Goal: Task Accomplishment & Management: Manage account settings

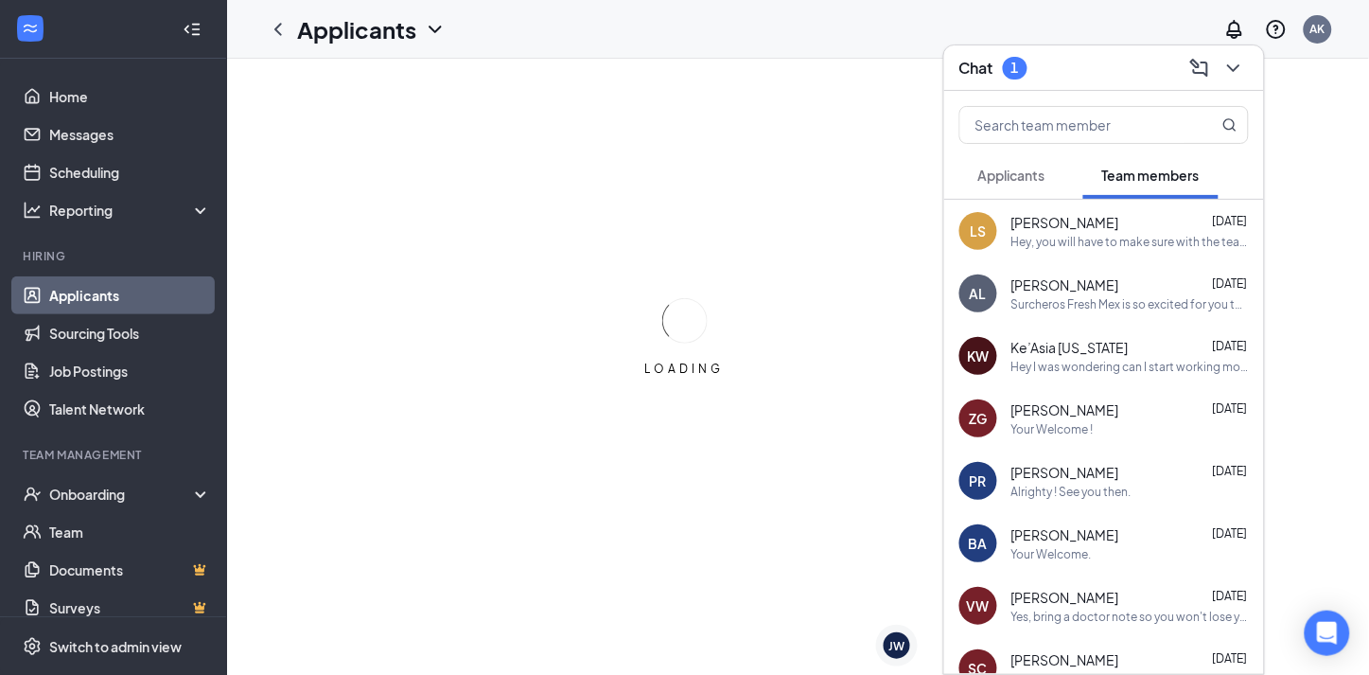
click at [997, 177] on span "Applicants" at bounding box center [1012, 175] width 67 height 17
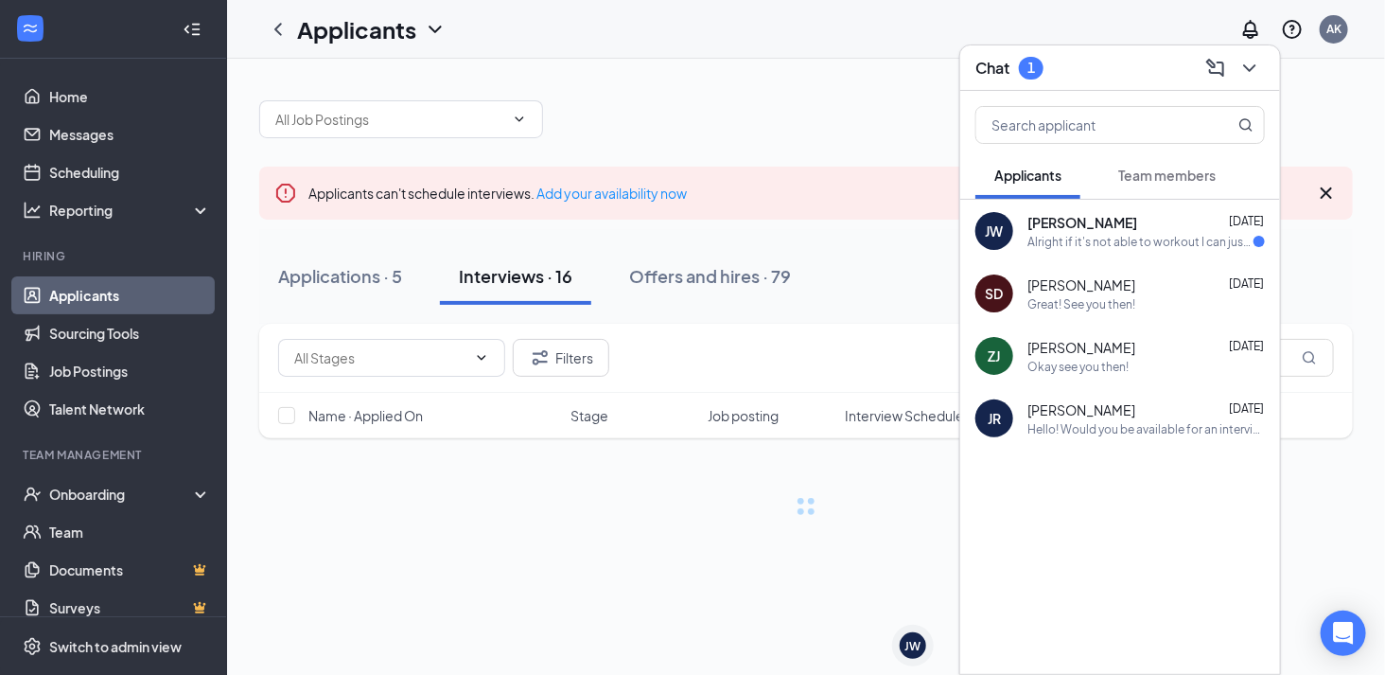
click at [1077, 239] on div "Alright if it's not able to workout I can just go along with the original sched…" at bounding box center [1141, 242] width 226 height 16
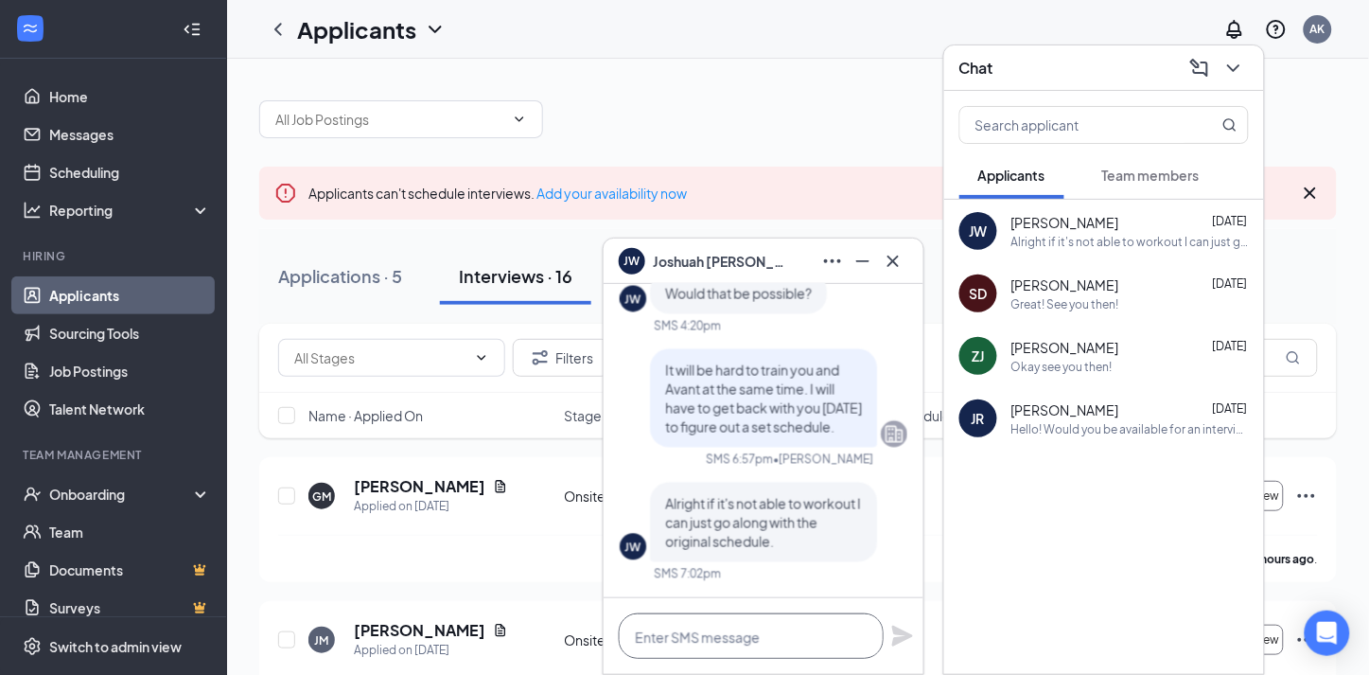
click at [777, 649] on textarea at bounding box center [751, 635] width 265 height 45
type textarea "You can come tonight for training"
click at [1143, 62] on div "Chat" at bounding box center [1105, 67] width 290 height 29
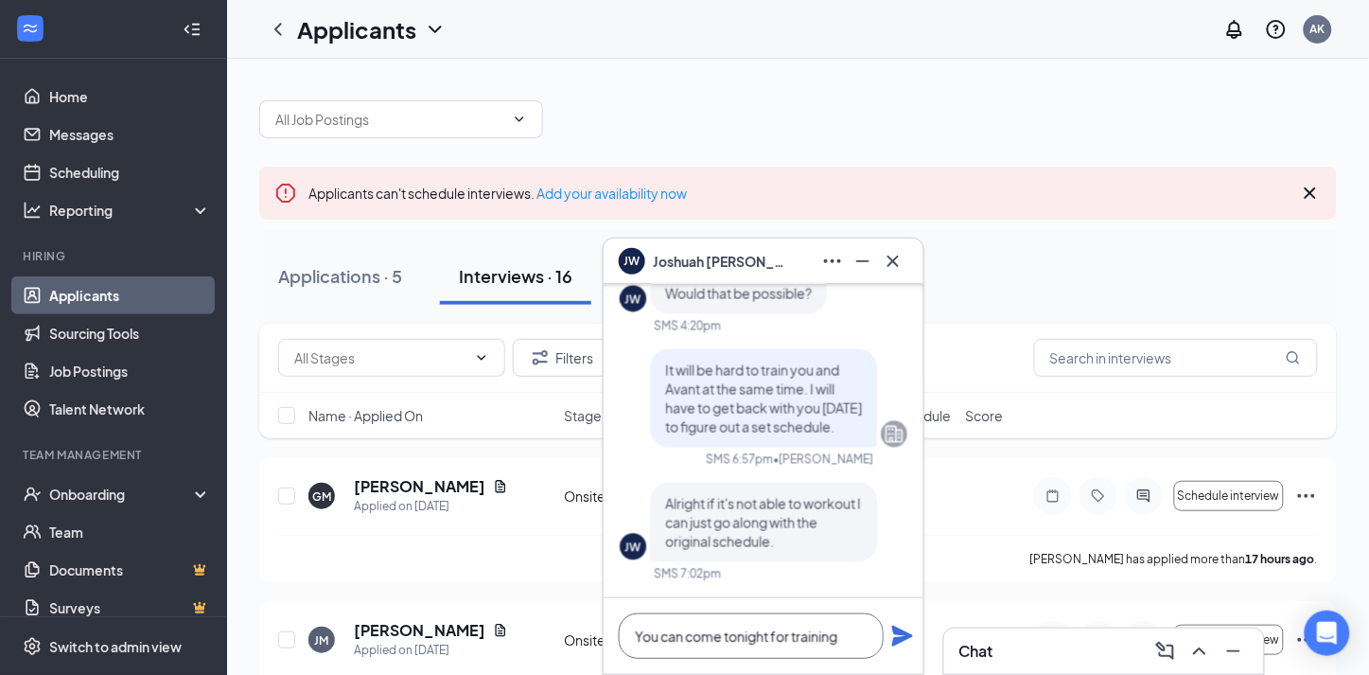
click at [862, 634] on textarea "You can come tonight for training" at bounding box center [751, 635] width 265 height 45
click at [133, 287] on link "Applicants" at bounding box center [130, 295] width 162 height 38
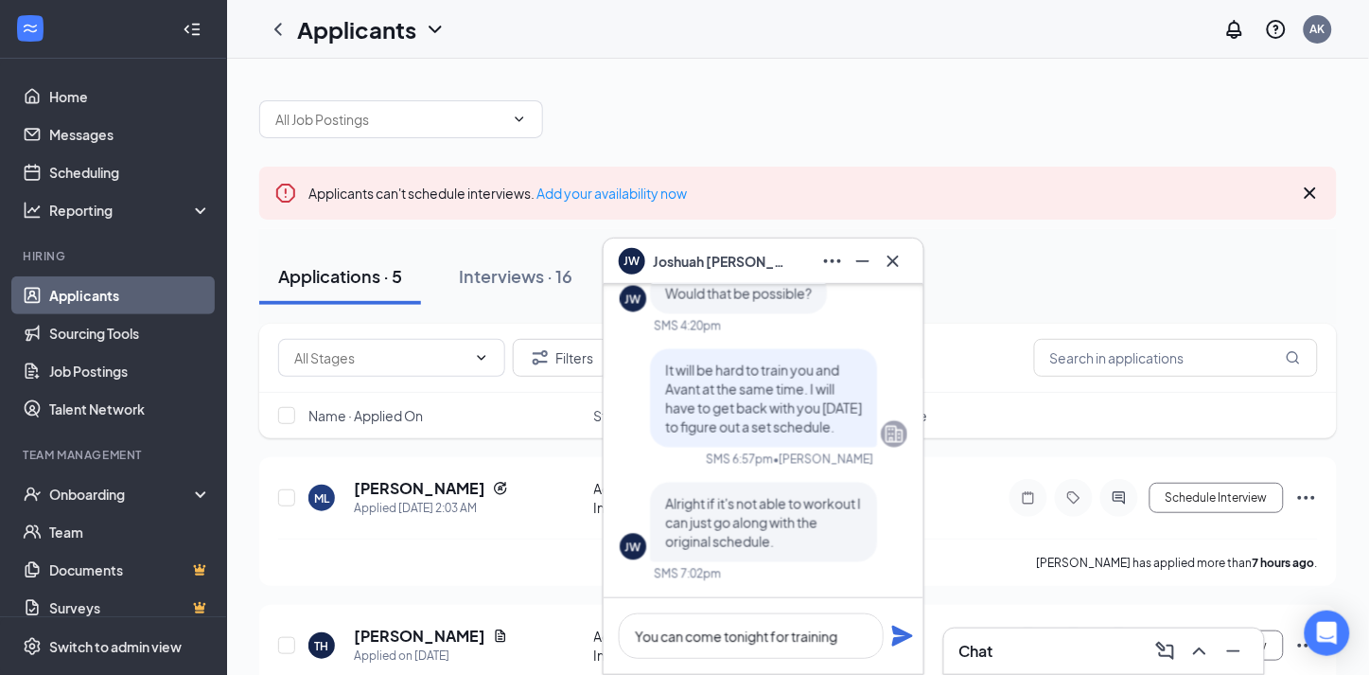
click at [697, 263] on span "[PERSON_NAME]" at bounding box center [719, 261] width 132 height 21
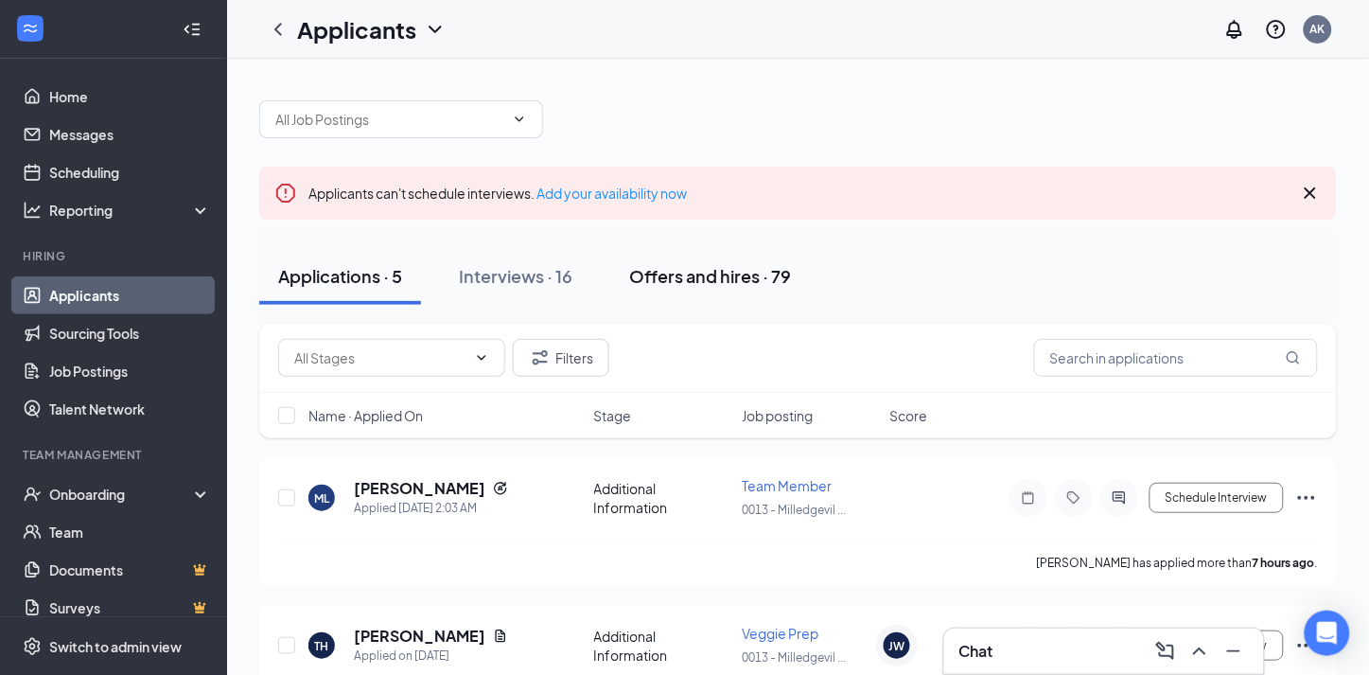
click at [693, 291] on button "Offers and hires · 79" at bounding box center [710, 276] width 200 height 57
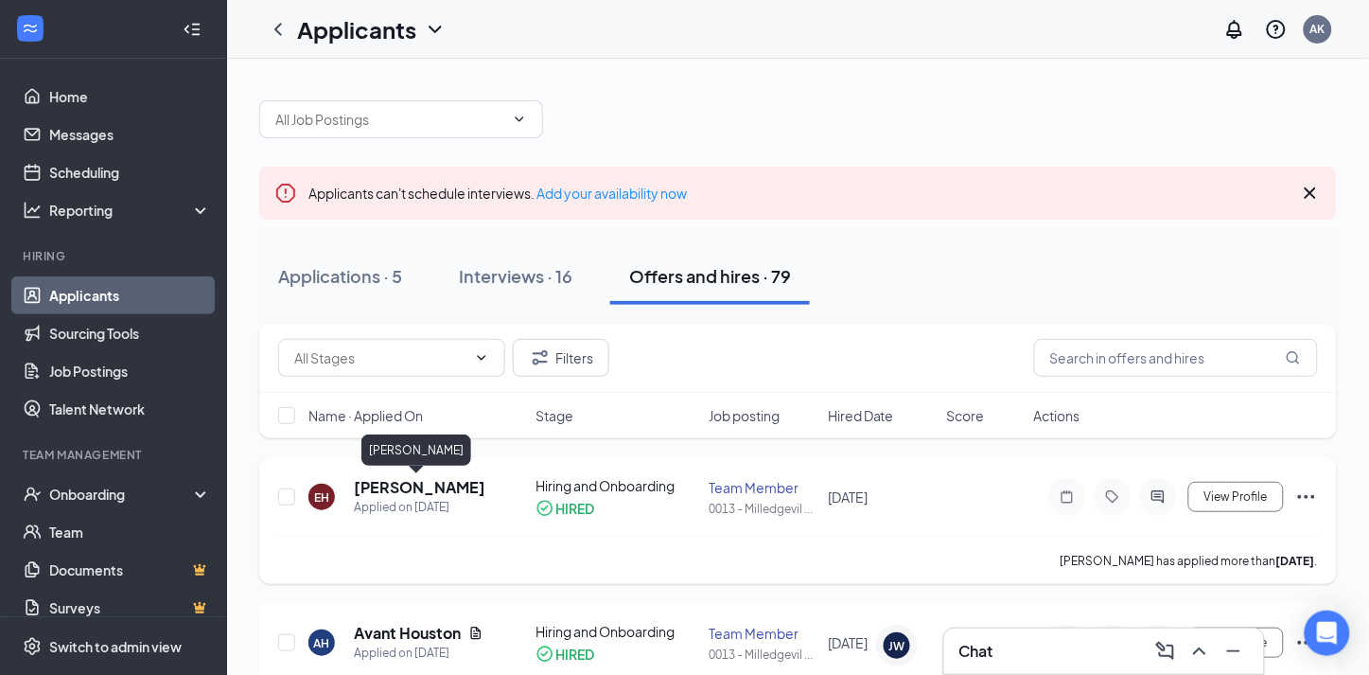
click at [396, 487] on h5 "[PERSON_NAME]" at bounding box center [419, 487] width 131 height 21
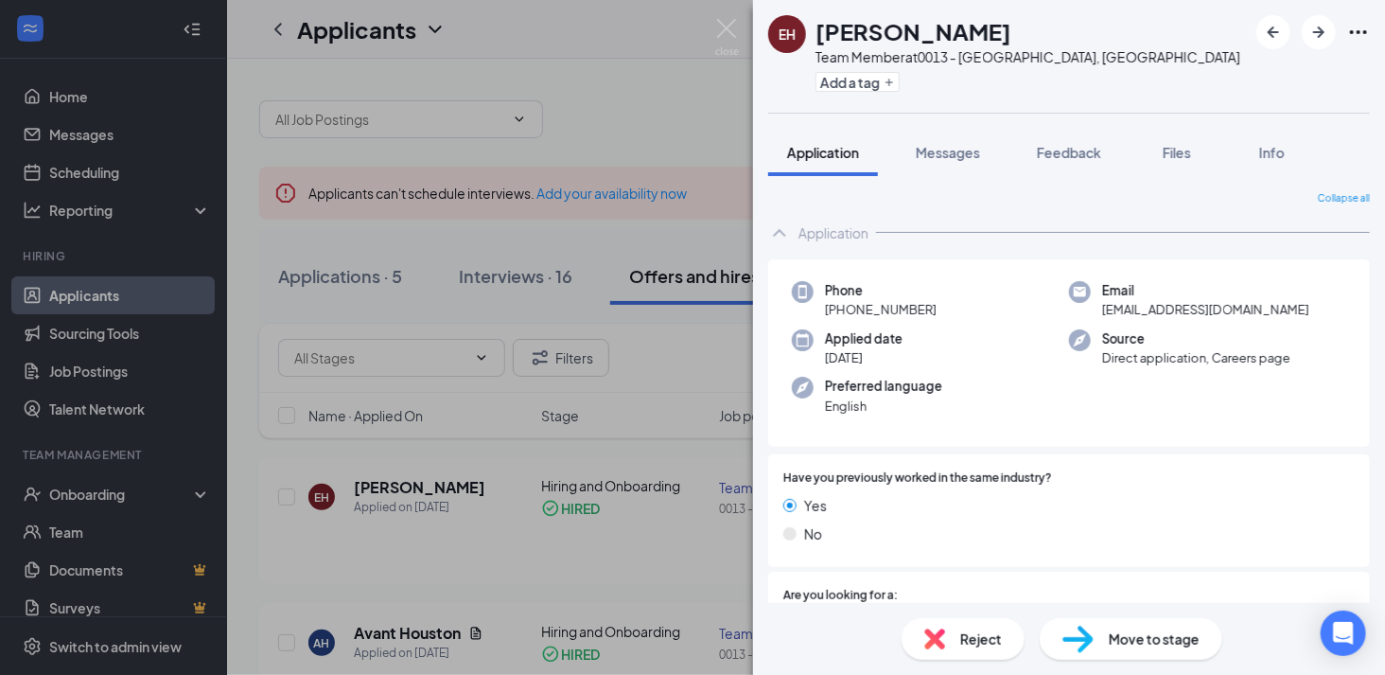
click at [1141, 310] on span "[EMAIL_ADDRESS][DOMAIN_NAME]" at bounding box center [1205, 309] width 207 height 19
drag, startPoint x: 1141, startPoint y: 310, endPoint x: 1141, endPoint y: 272, distance: 38.8
click at [1140, 272] on div "Phone [PHONE_NUMBER] Email [EMAIL_ADDRESS][DOMAIN_NAME] Applied date [DATE] Sou…" at bounding box center [1069, 353] width 602 height 188
click at [1141, 300] on span "[EMAIL_ADDRESS][DOMAIN_NAME]" at bounding box center [1205, 309] width 207 height 19
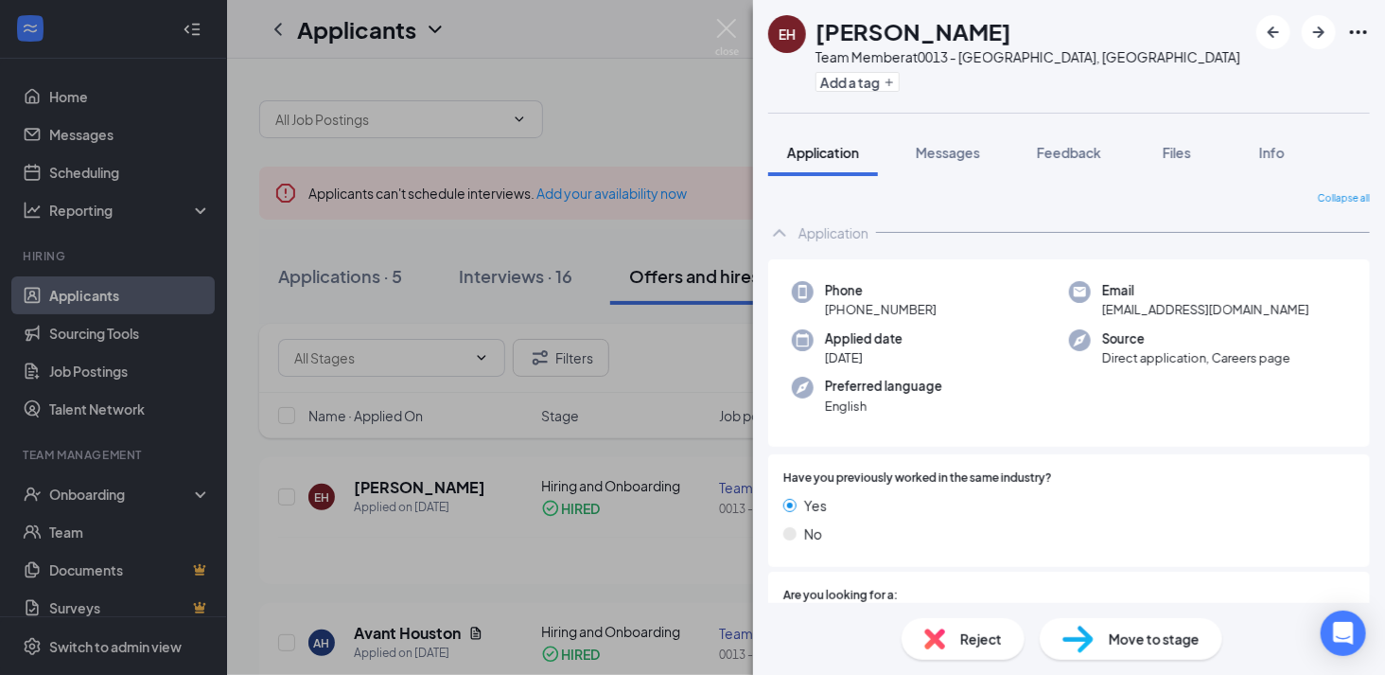
click at [1141, 303] on span "[EMAIL_ADDRESS][DOMAIN_NAME]" at bounding box center [1205, 309] width 207 height 19
copy span "[EMAIL_ADDRESS][DOMAIN_NAME]"
click at [883, 305] on span "[PHONE_NUMBER]" at bounding box center [881, 309] width 112 height 19
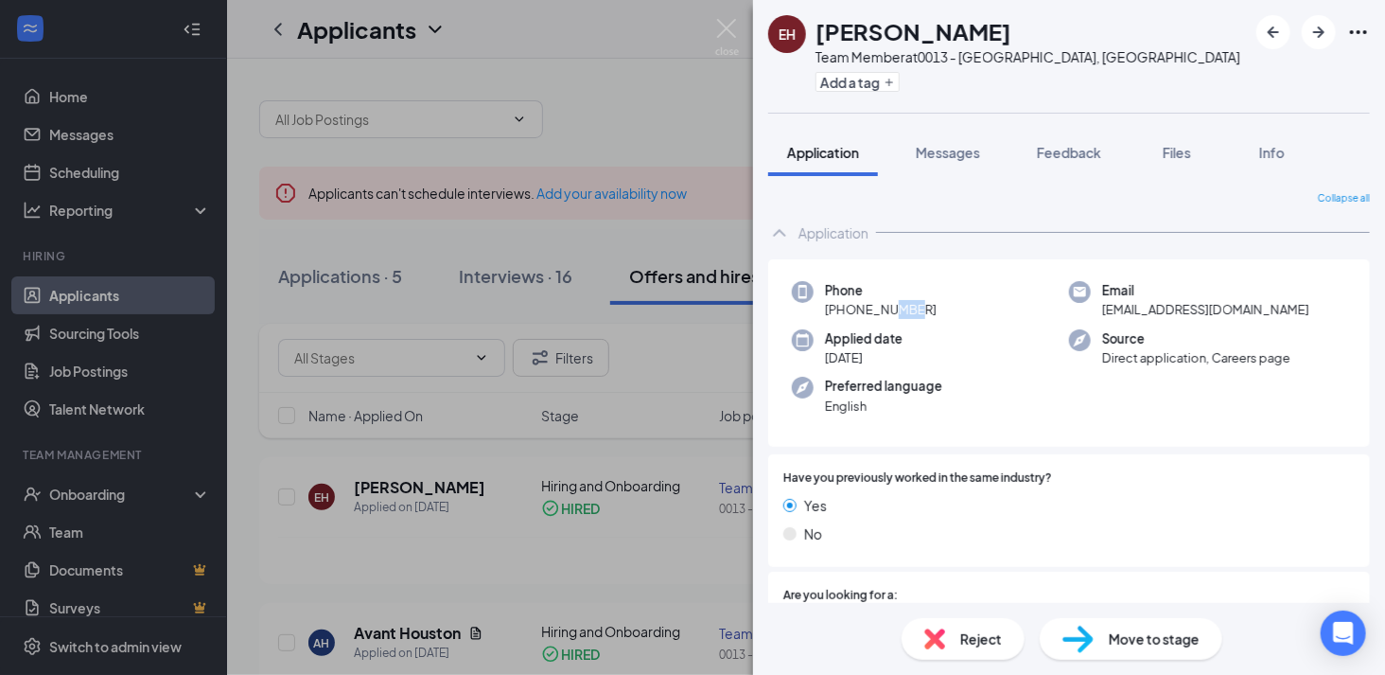
click at [883, 305] on span "[PHONE_NUMBER]" at bounding box center [881, 309] width 112 height 19
copy span "[PHONE_NUMBER]"
click at [723, 36] on img at bounding box center [727, 37] width 24 height 37
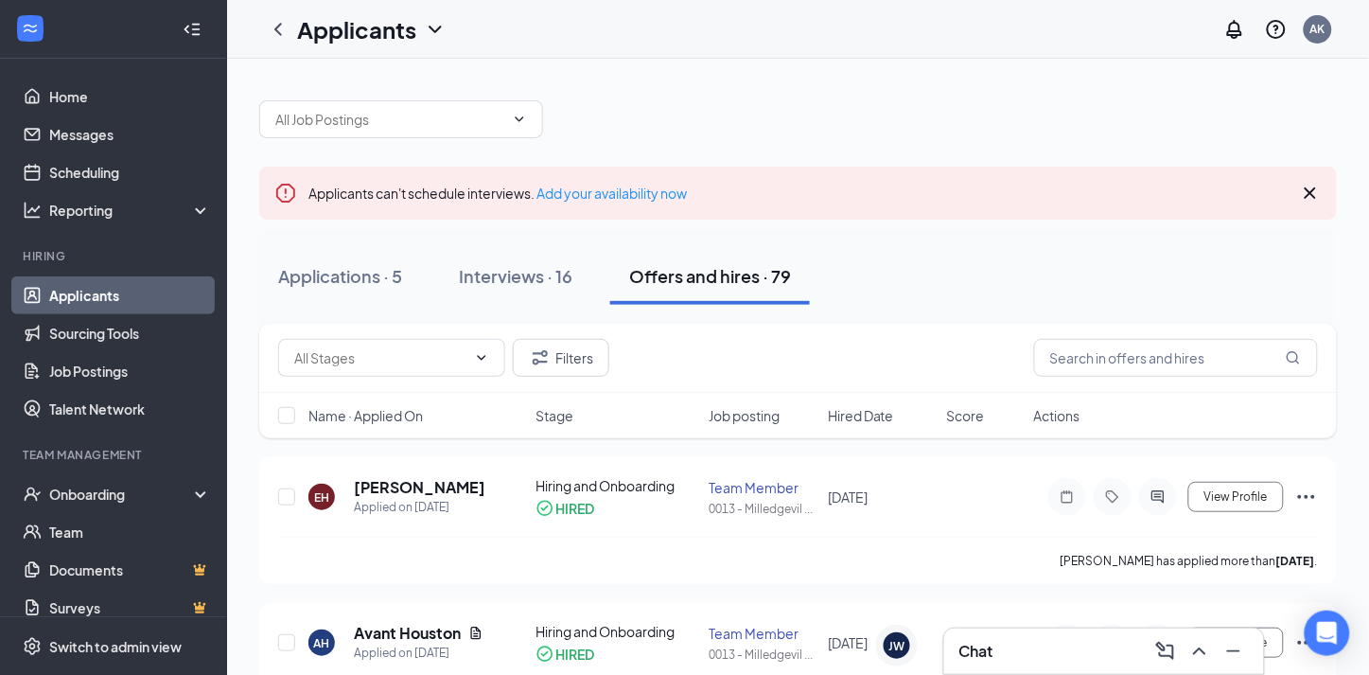
click at [1039, 649] on div "Chat" at bounding box center [1105, 651] width 290 height 30
